Goal: Transaction & Acquisition: Purchase product/service

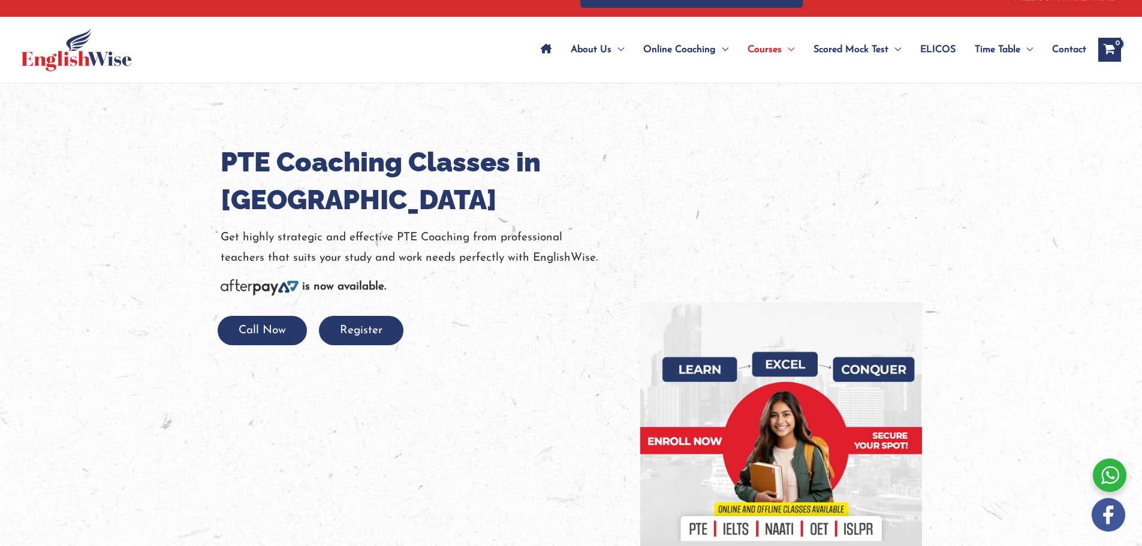
scroll to position [60, 0]
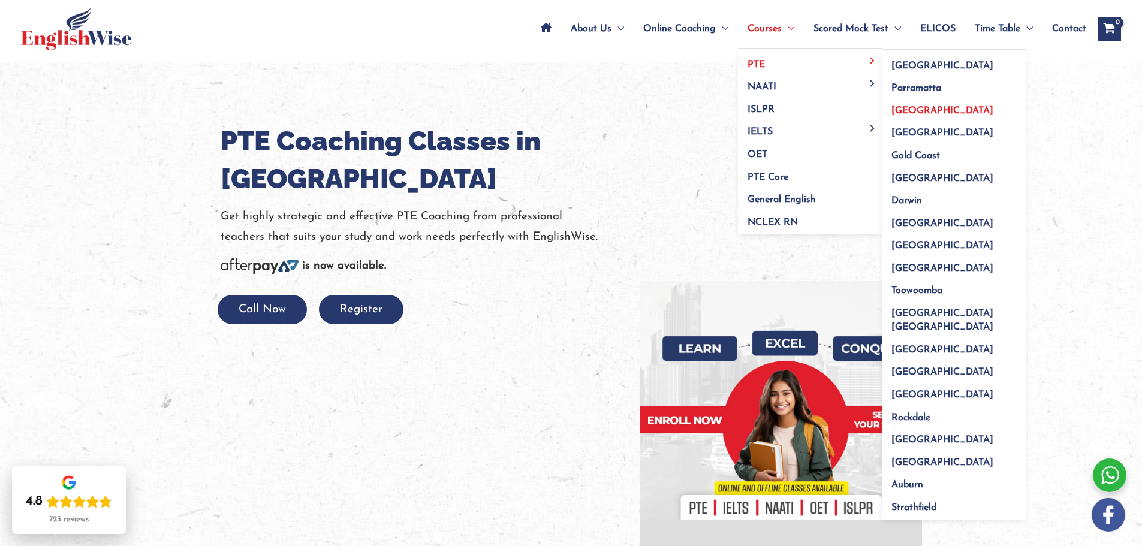
click at [909, 107] on span "[GEOGRAPHIC_DATA]" at bounding box center [942, 111] width 102 height 10
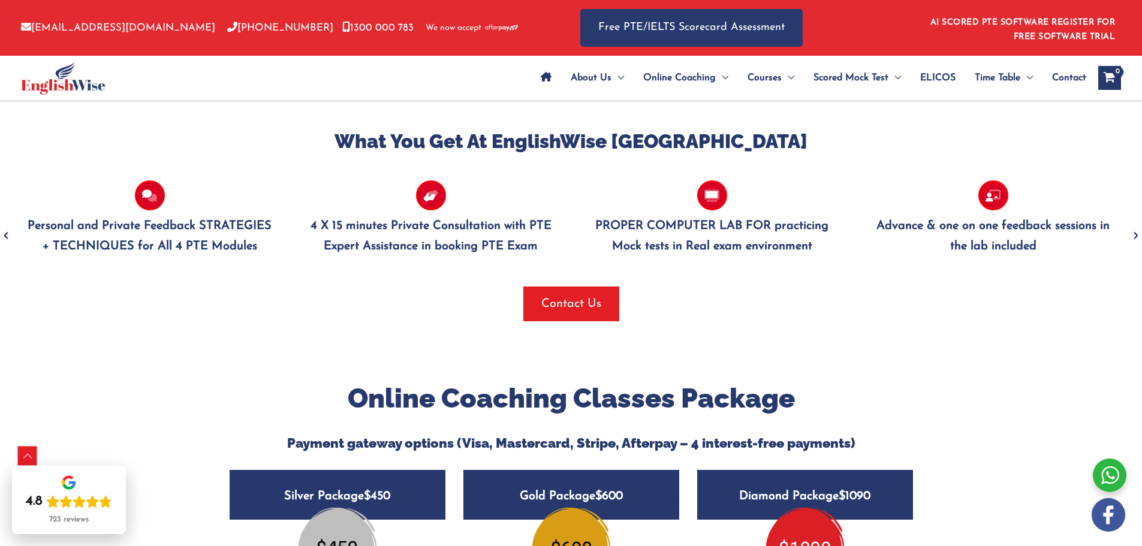
scroll to position [1318, 0]
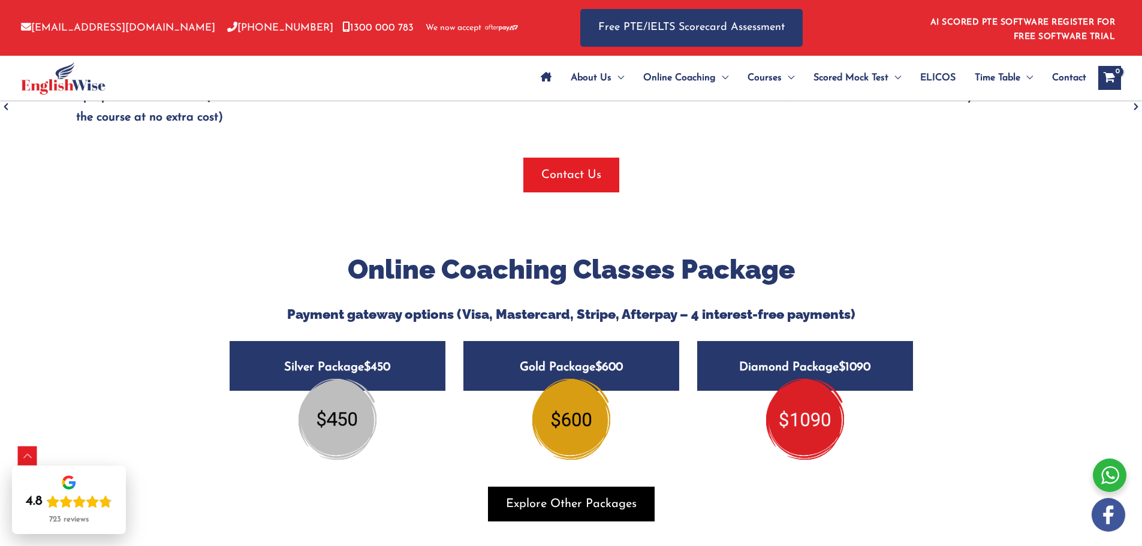
click at [608, 496] on span "Explore Other Packages" at bounding box center [571, 504] width 131 height 17
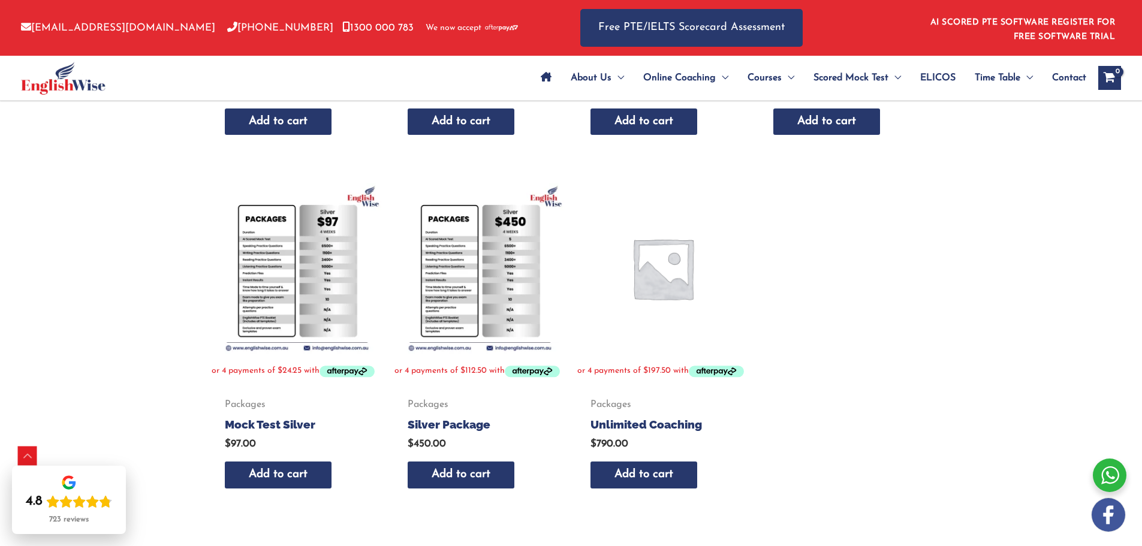
scroll to position [479, 0]
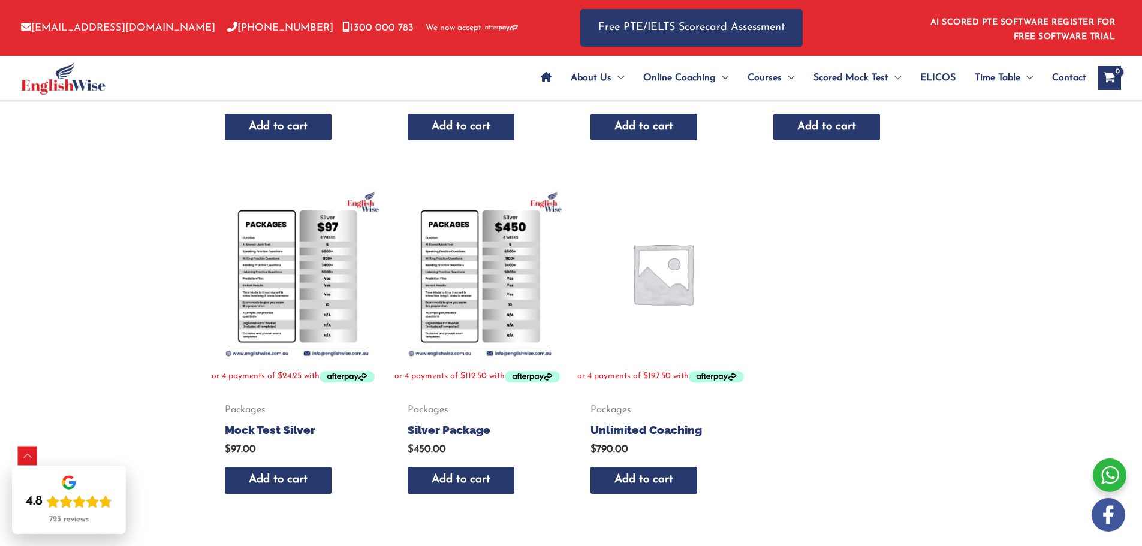
click at [514, 333] on img at bounding box center [479, 273] width 171 height 171
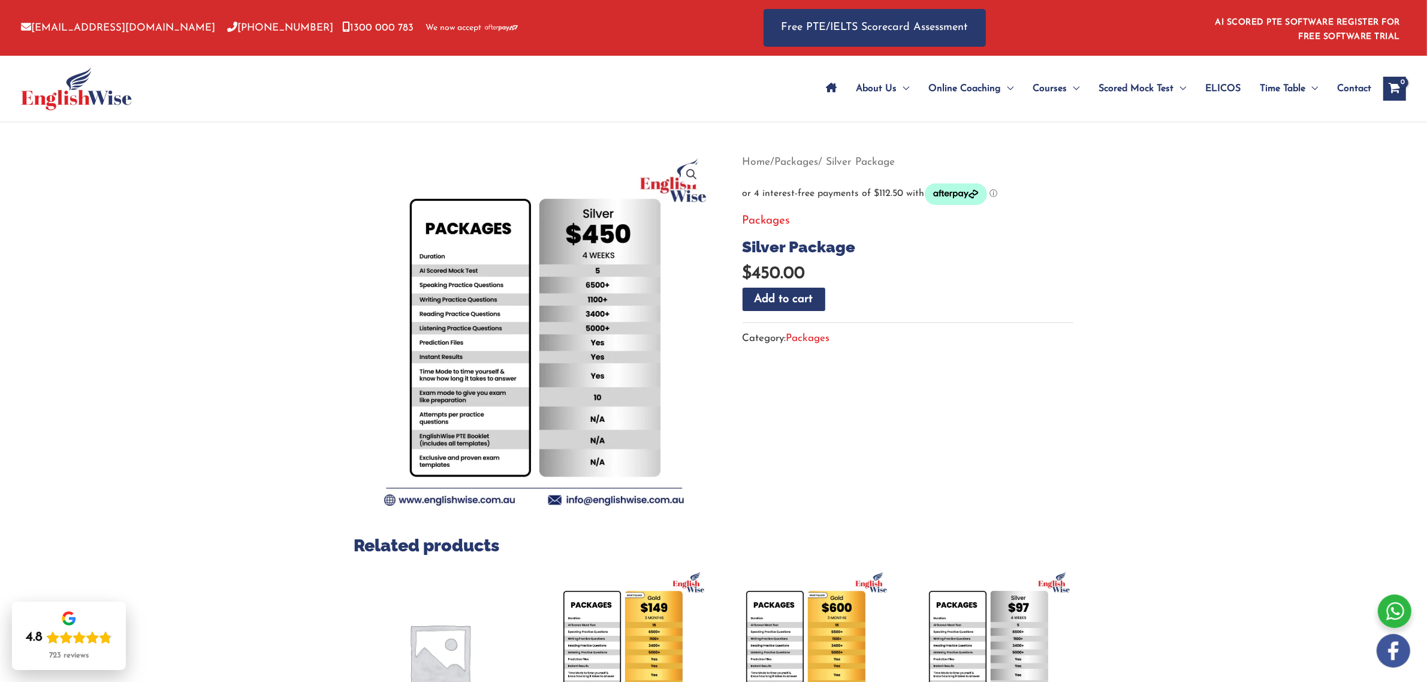
click at [1033, 461] on section "Related products Packages Unlimited Coaching $ 790.00 Add to cart Packages Mock…" at bounding box center [713, 537] width 719 height 770
click at [988, 126] on span "Online PTE Classes" at bounding box center [970, 125] width 84 height 10
